Goal: Entertainment & Leisure: Consume media (video, audio)

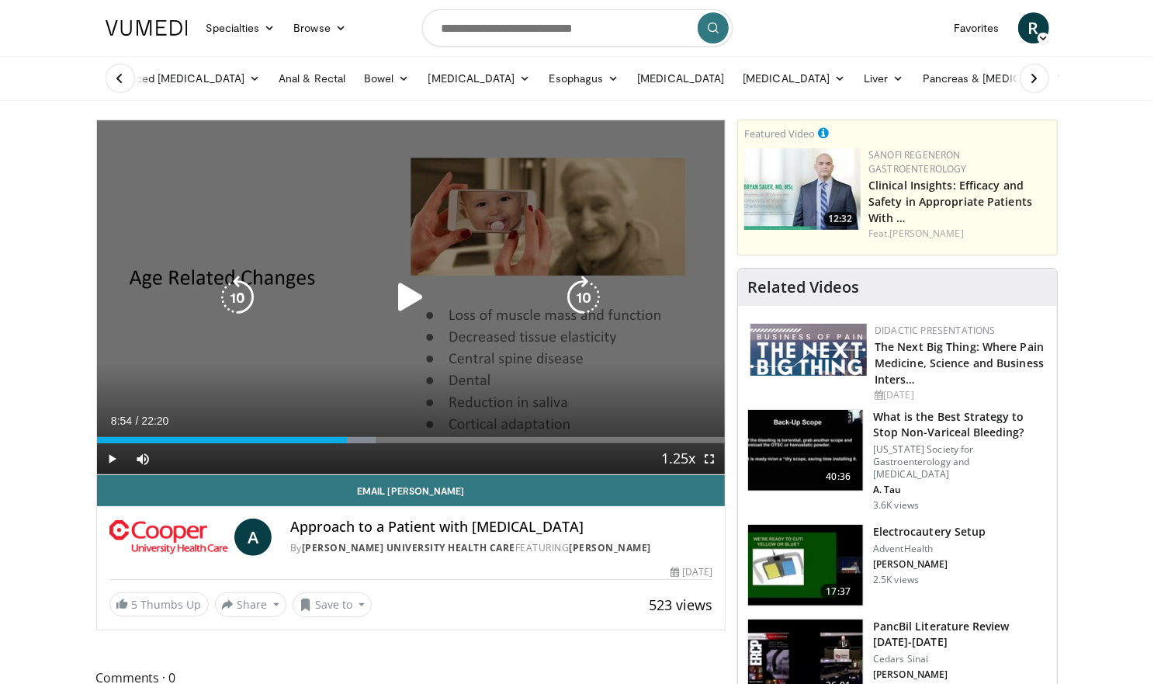
click at [407, 296] on icon "Video Player" at bounding box center [410, 296] width 43 height 43
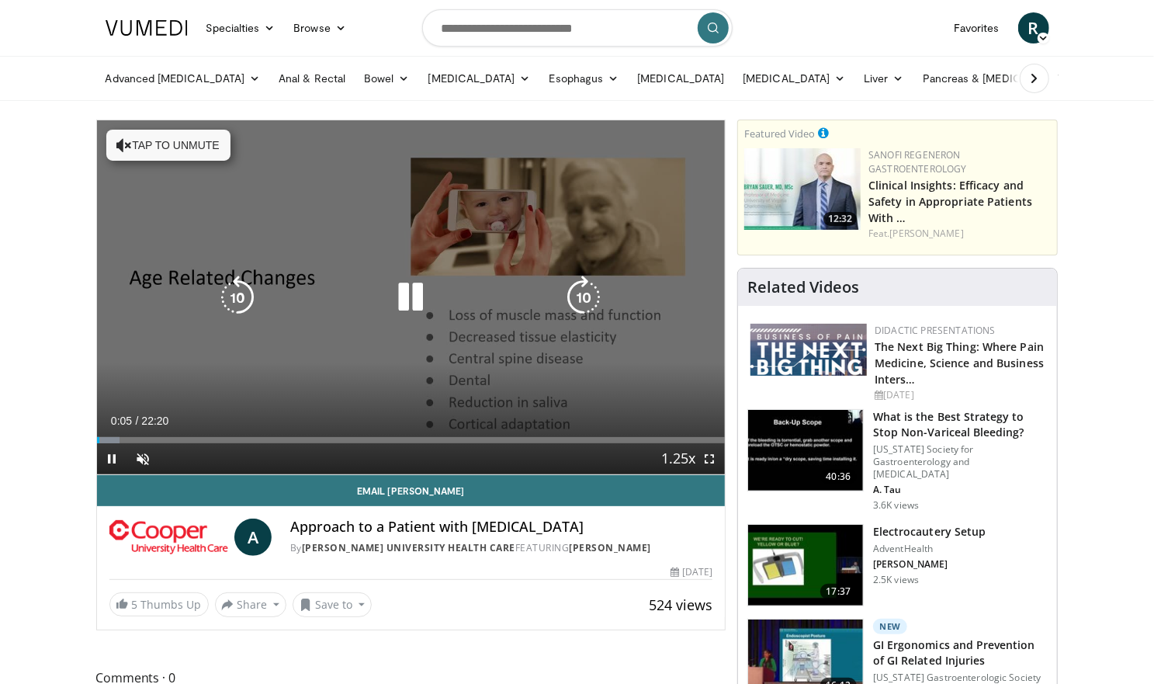
click at [199, 145] on button "Tap to unmute" at bounding box center [168, 145] width 124 height 31
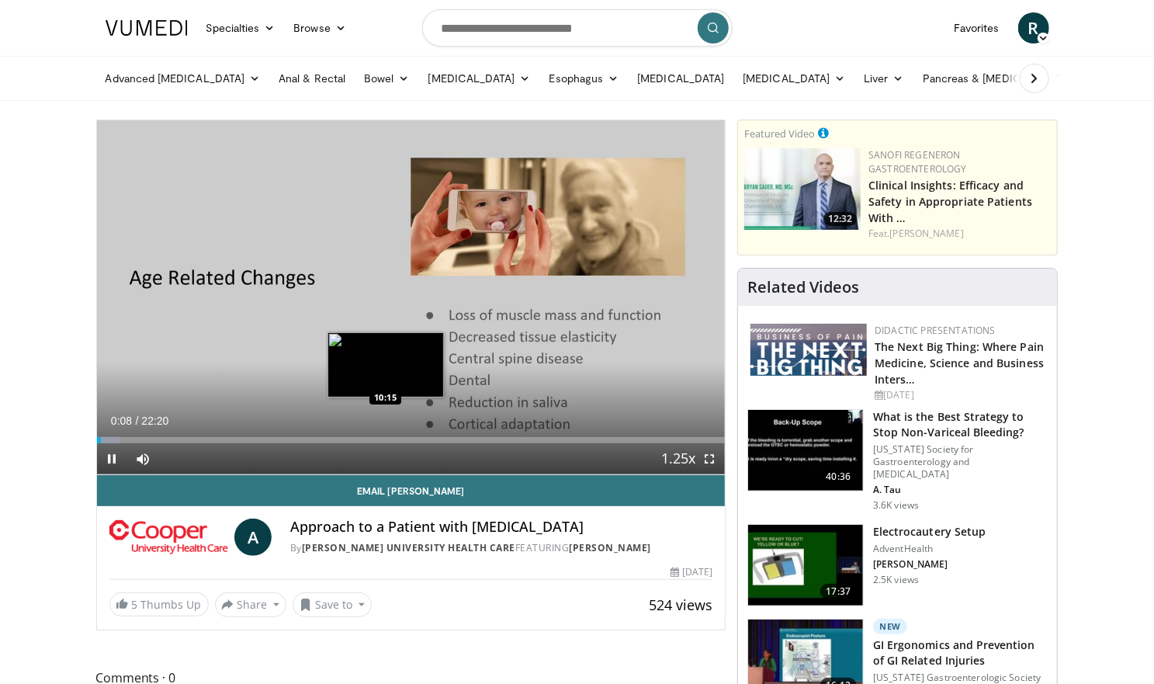
click at [385, 440] on div "Loaded : 3.70% 00:08 10:15" at bounding box center [411, 440] width 629 height 6
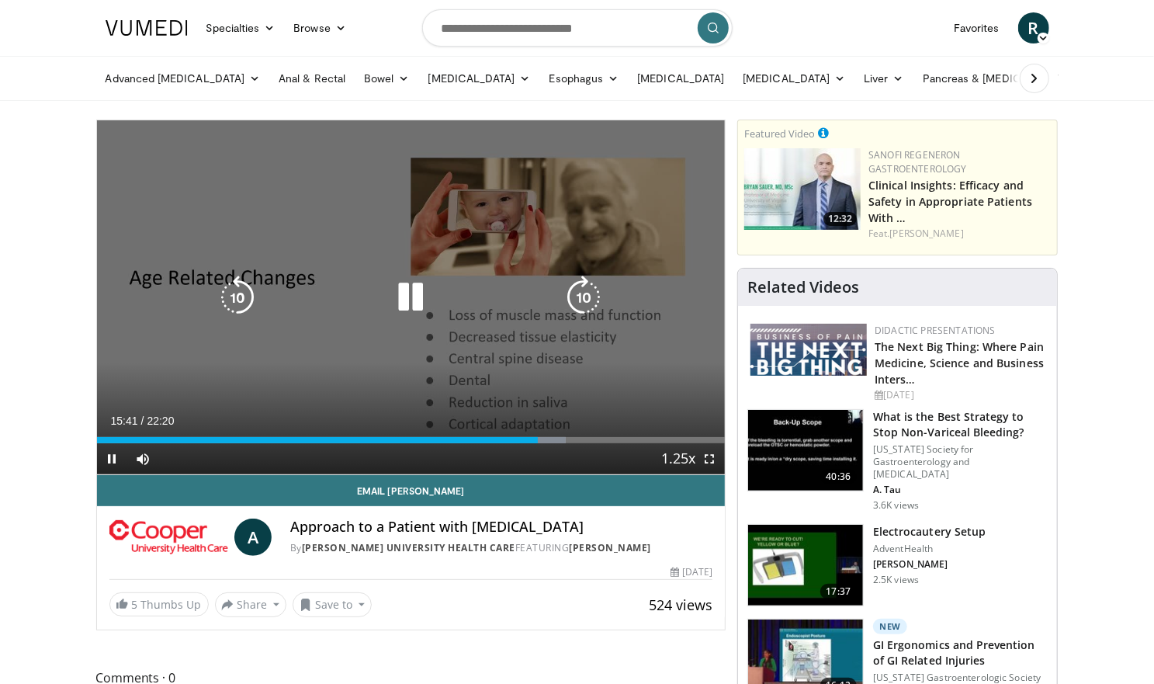
click at [419, 294] on icon "Video Player" at bounding box center [410, 296] width 43 height 43
